Goal: Task Accomplishment & Management: Manage account settings

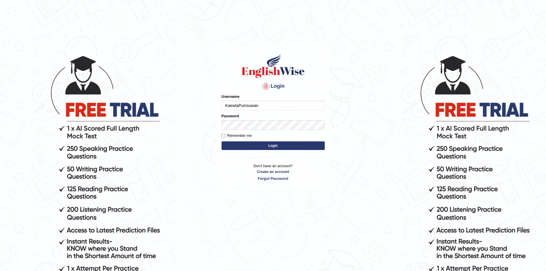
type input "KaewtaPumsuwan"
click at [222, 141] on button "Login" at bounding box center [273, 145] width 103 height 9
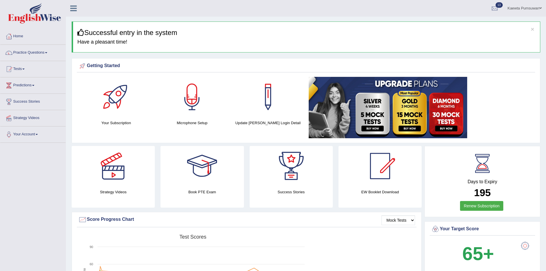
click at [540, 7] on span at bounding box center [541, 8] width 2 height 4
click at [513, 77] on link "Log out" at bounding box center [515, 80] width 62 height 13
